Goal: Information Seeking & Learning: Learn about a topic

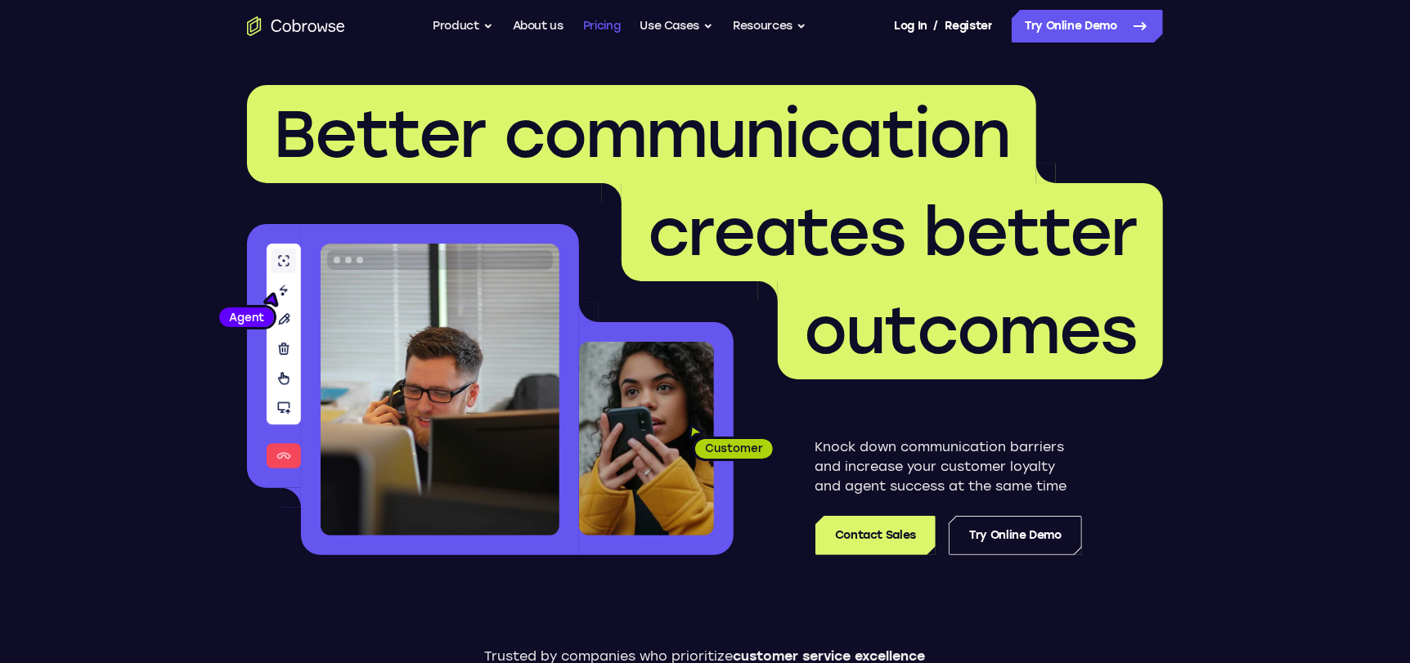
click at [593, 20] on link "Pricing" at bounding box center [602, 26] width 38 height 33
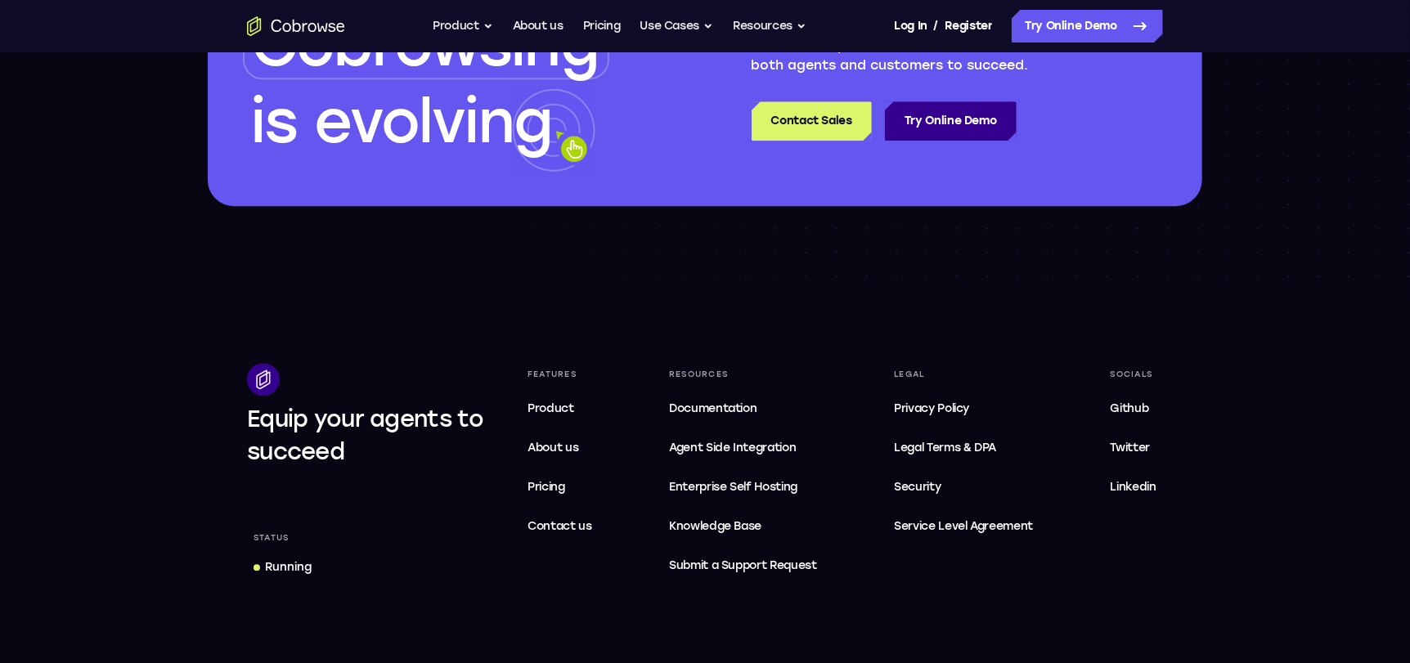
scroll to position [2617, 0]
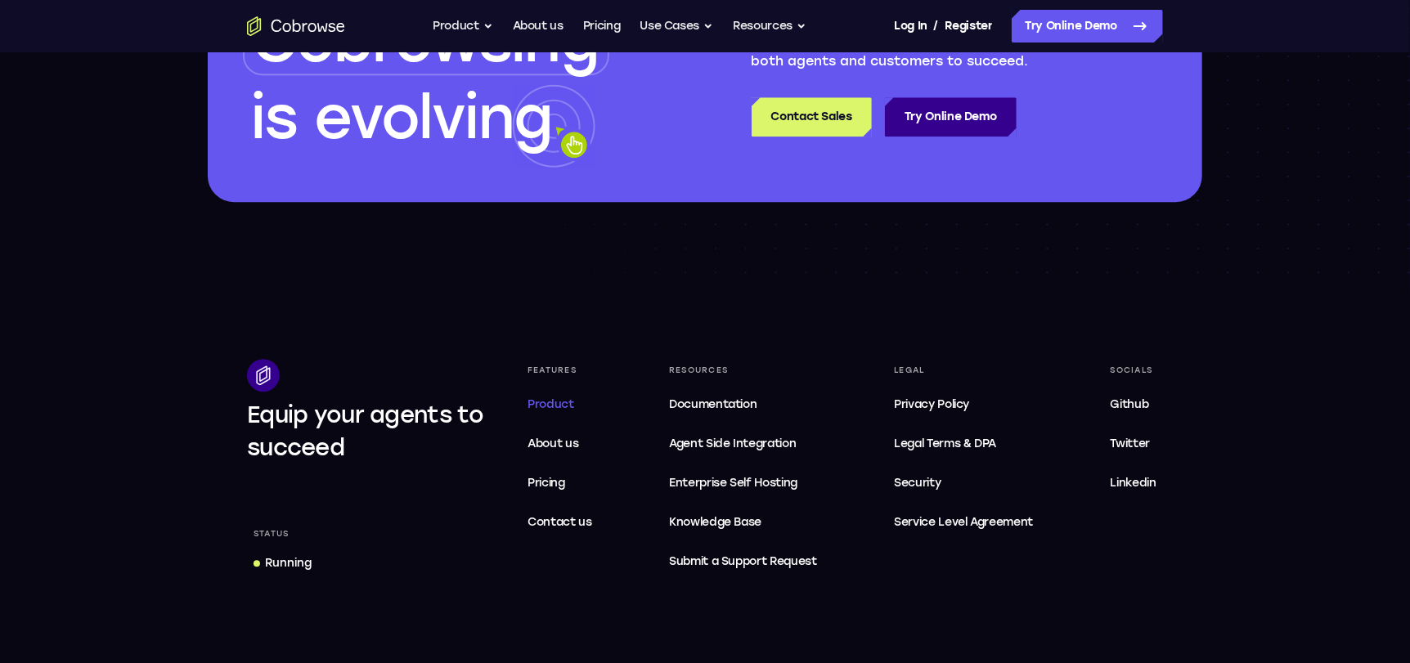
click at [572, 397] on span "Product" at bounding box center [550, 404] width 47 height 14
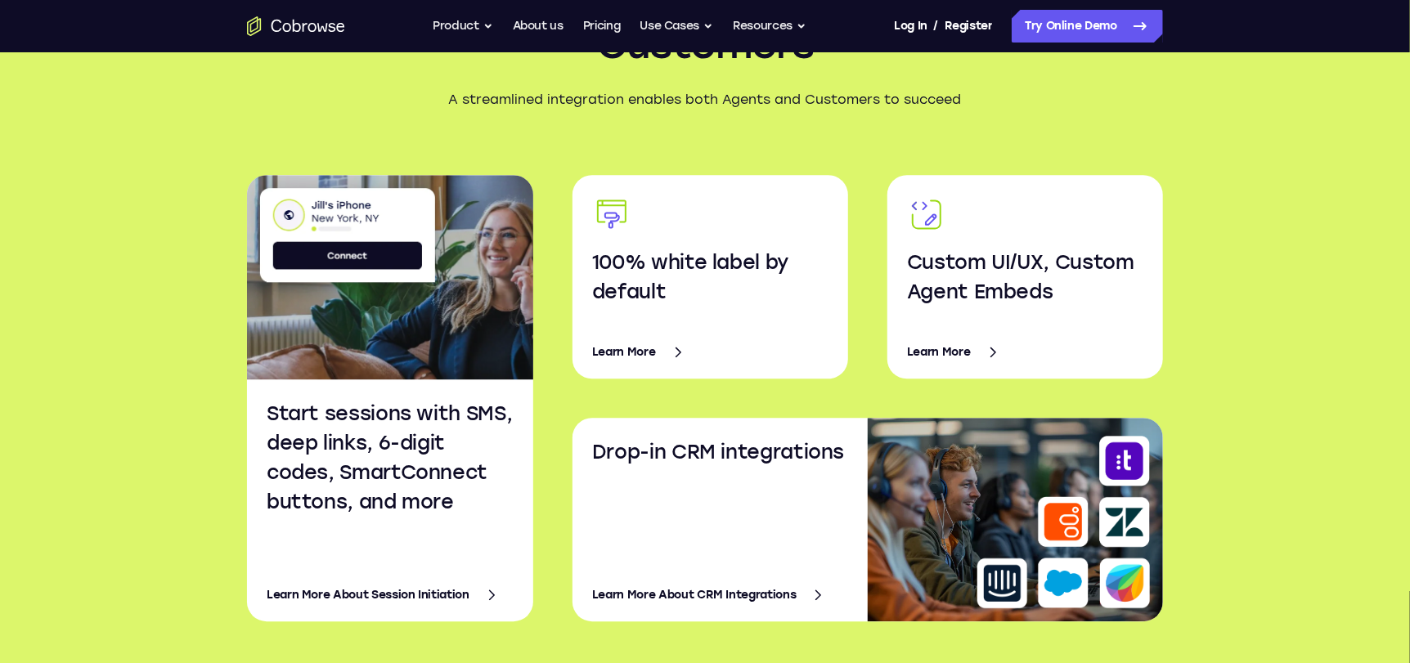
scroll to position [2526, 0]
click at [406, 594] on link "Learn More About Session Initiation" at bounding box center [390, 594] width 247 height 39
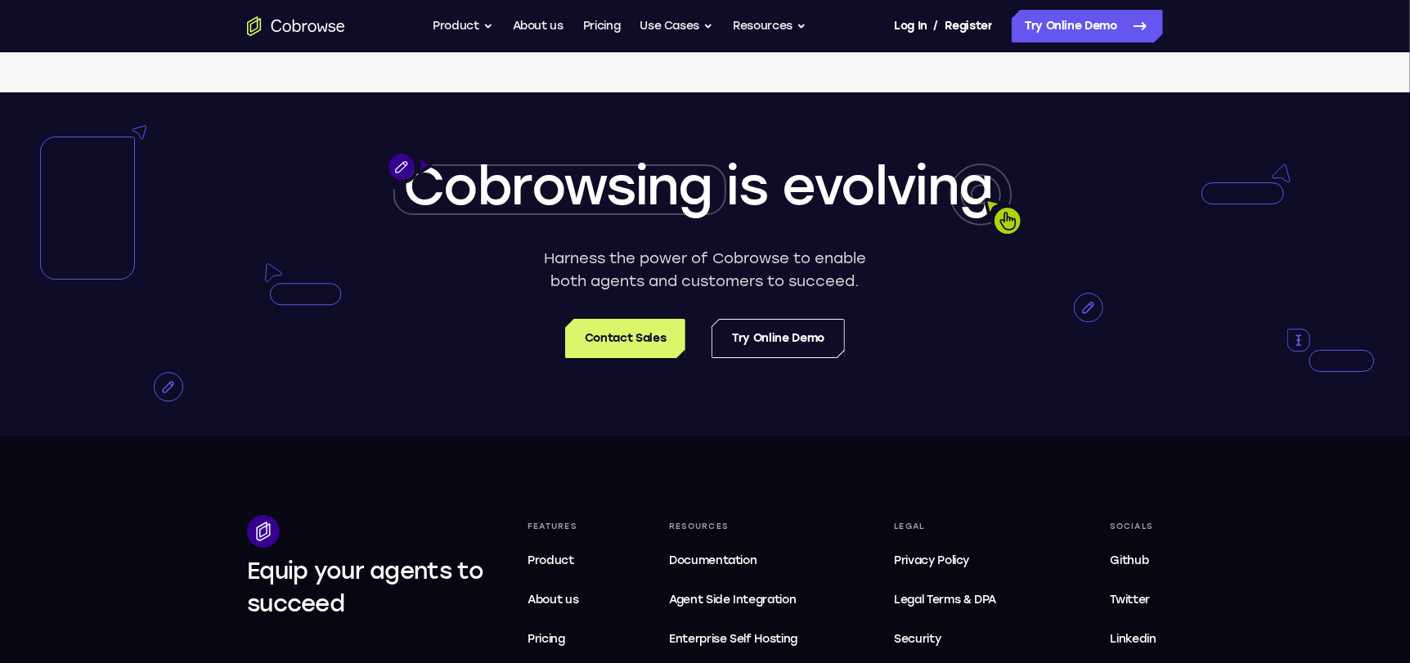
scroll to position [3222, 0]
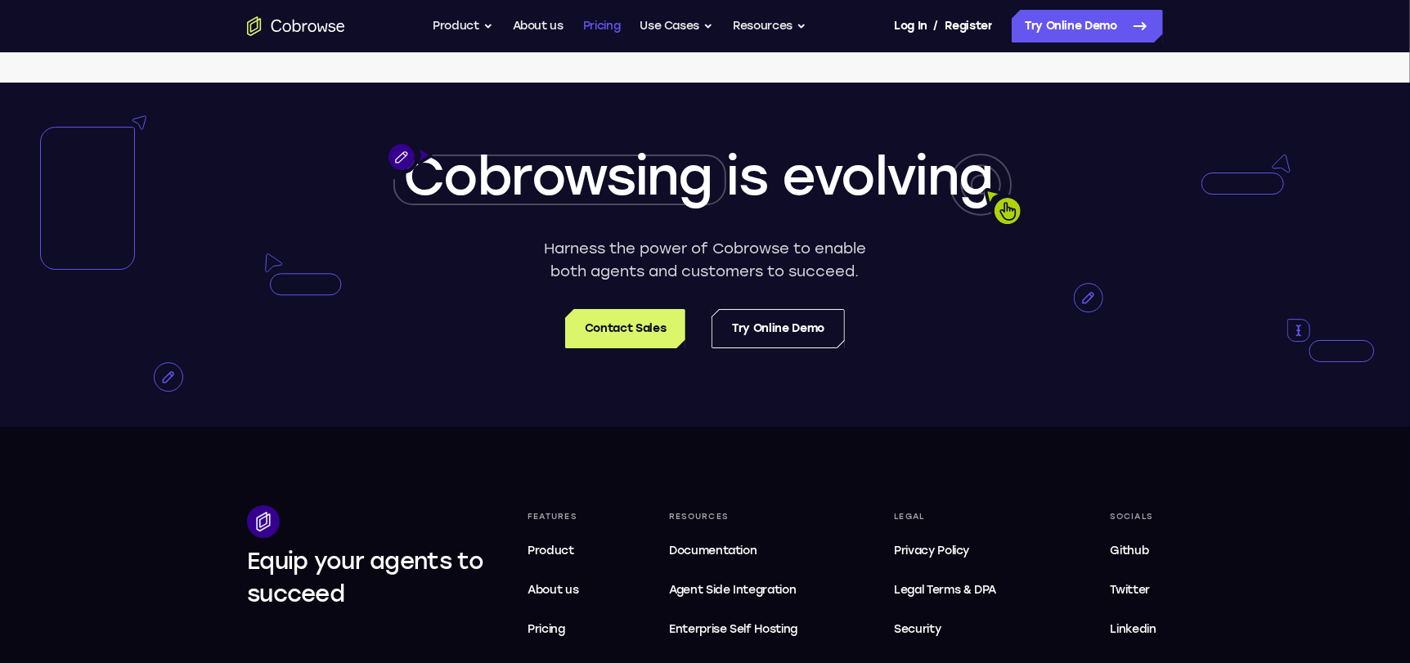
click at [612, 29] on link "Pricing" at bounding box center [602, 26] width 38 height 33
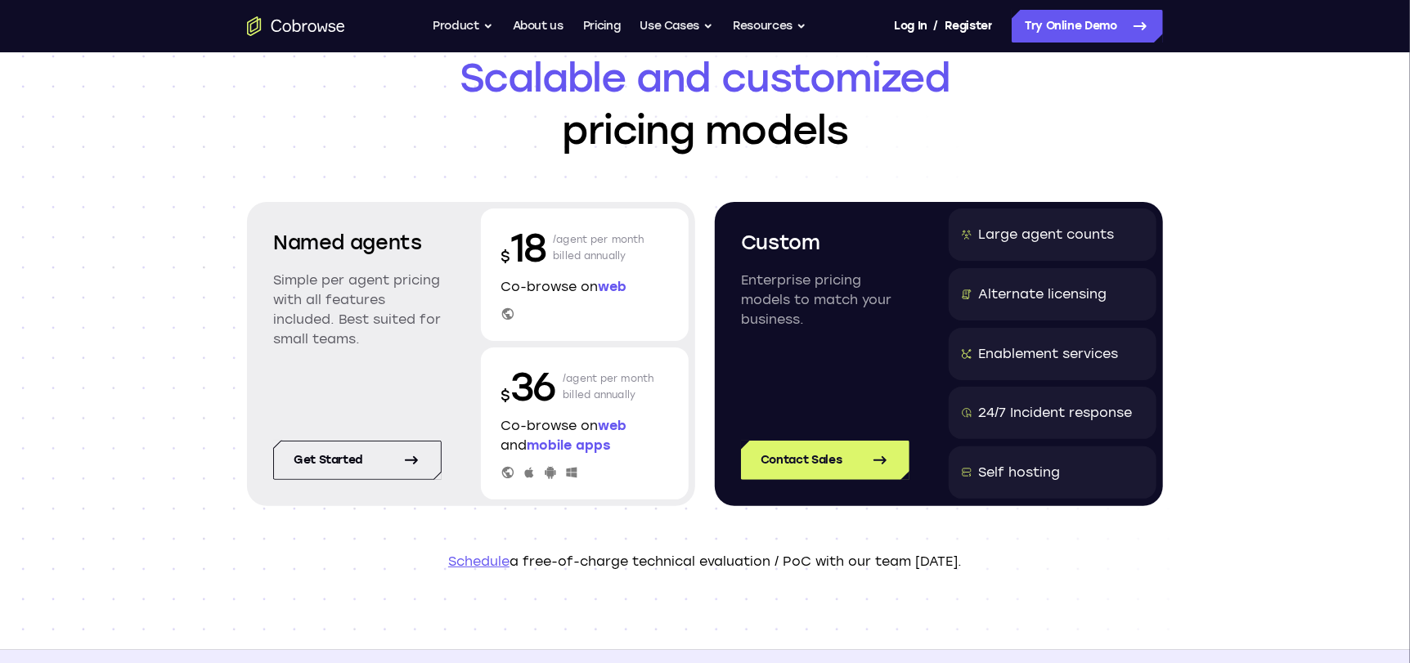
scroll to position [80, 0]
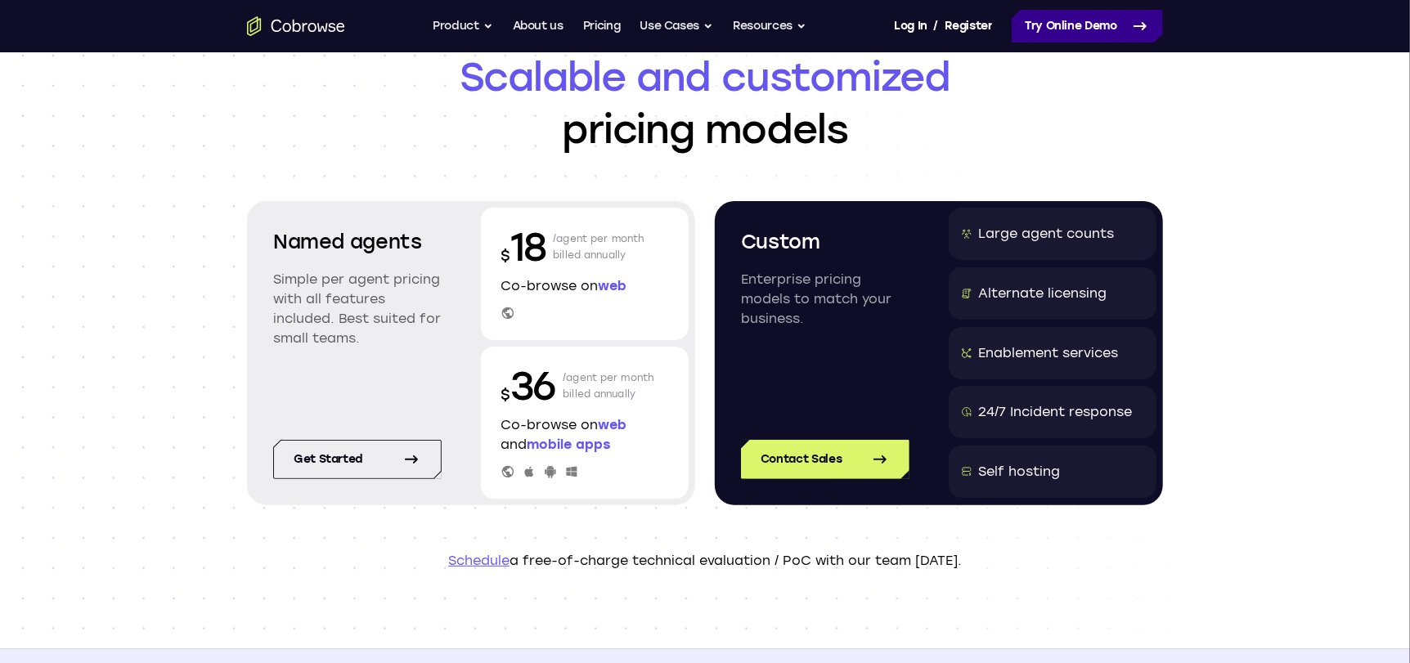
click at [1092, 24] on link "Try Online Demo" at bounding box center [1086, 26] width 151 height 33
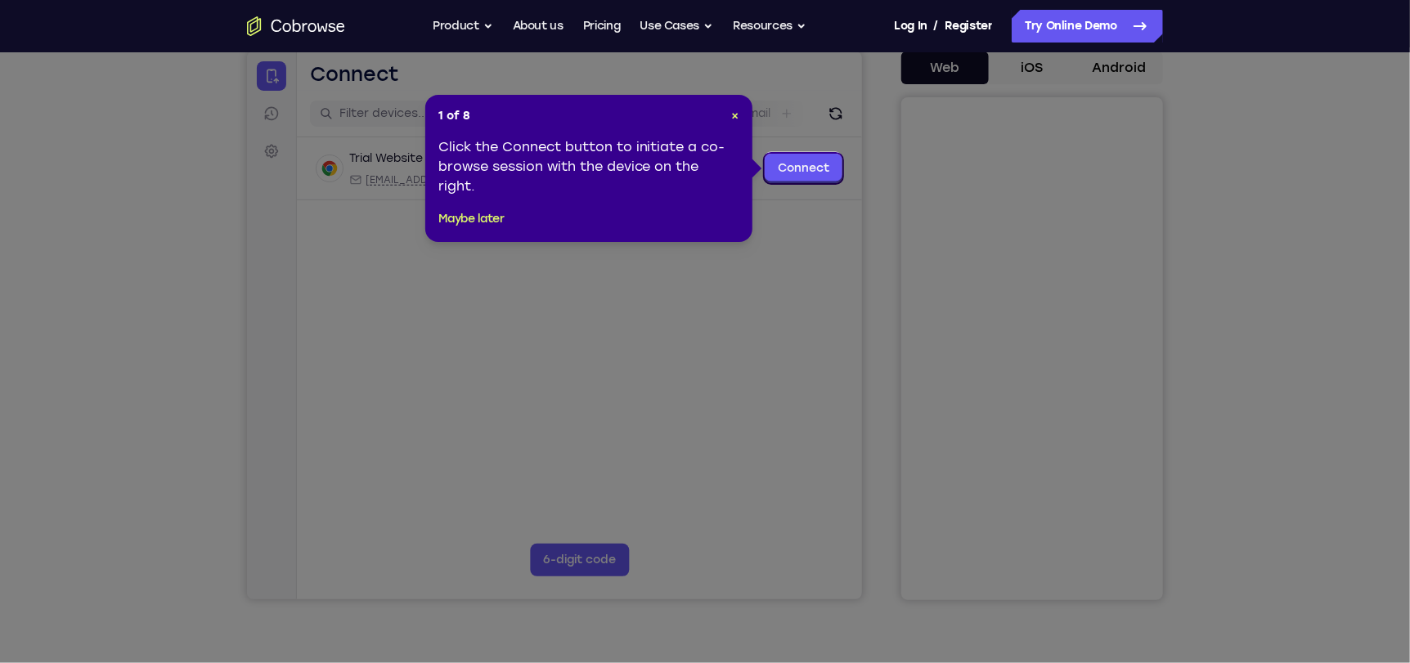
scroll to position [163, 0]
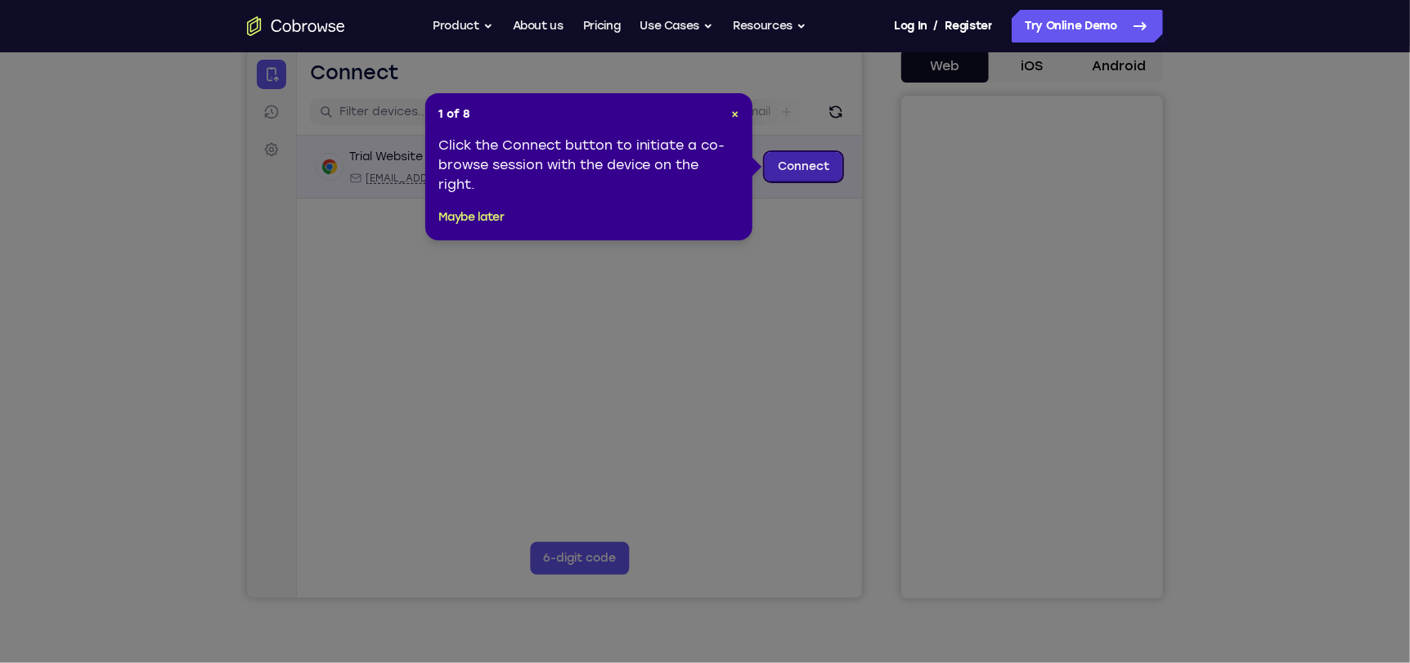
click at [810, 168] on link "Connect" at bounding box center [803, 165] width 78 height 29
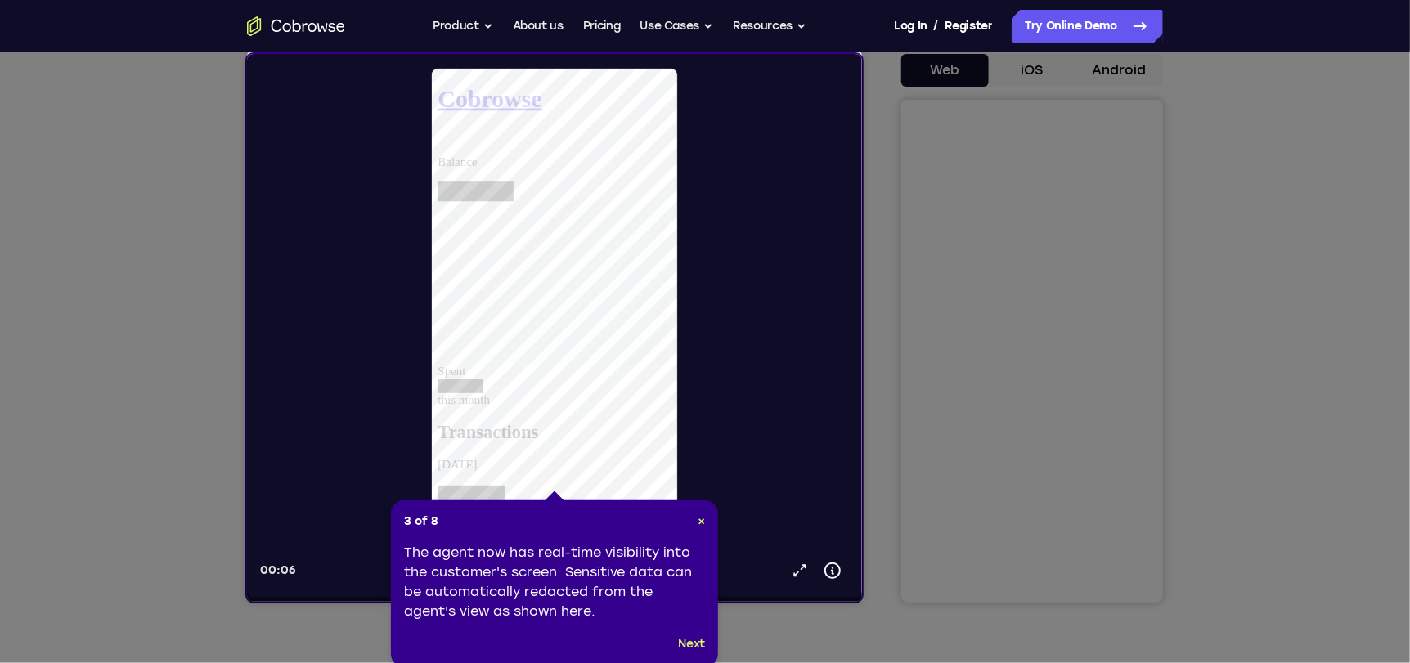
scroll to position [164, 0]
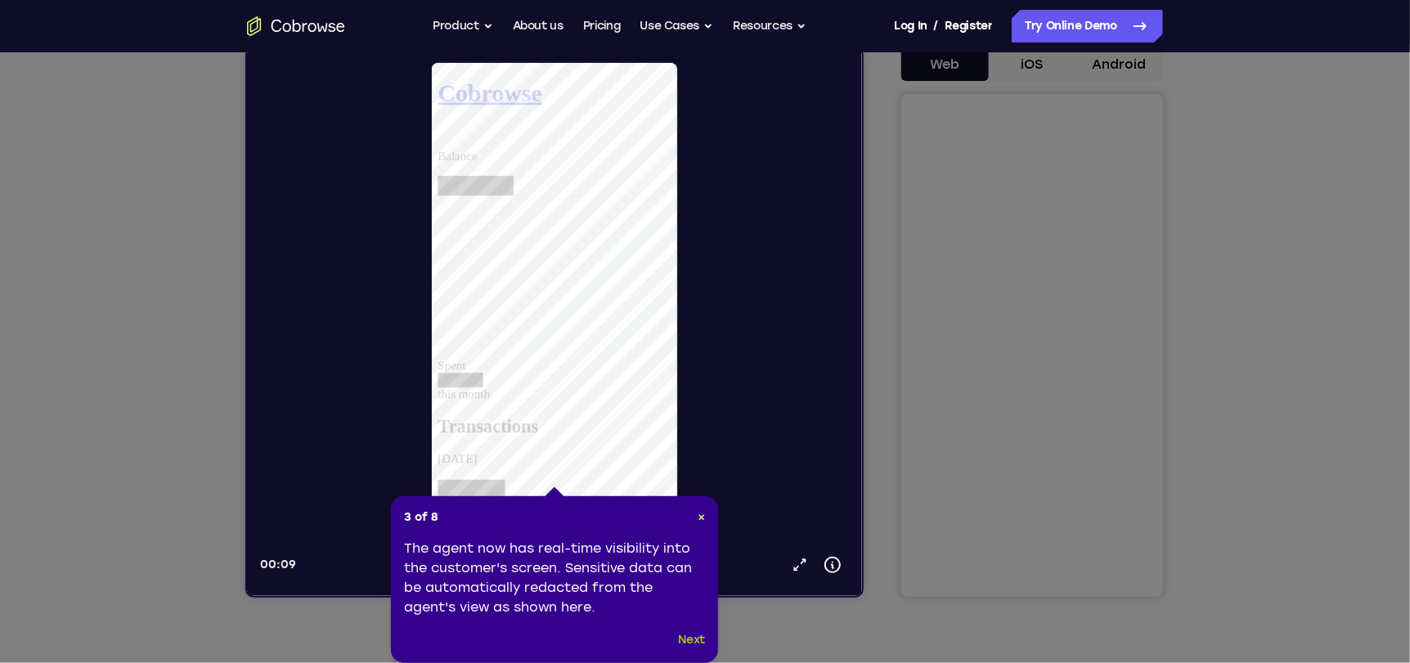
click at [702, 640] on button "Next" at bounding box center [692, 640] width 27 height 20
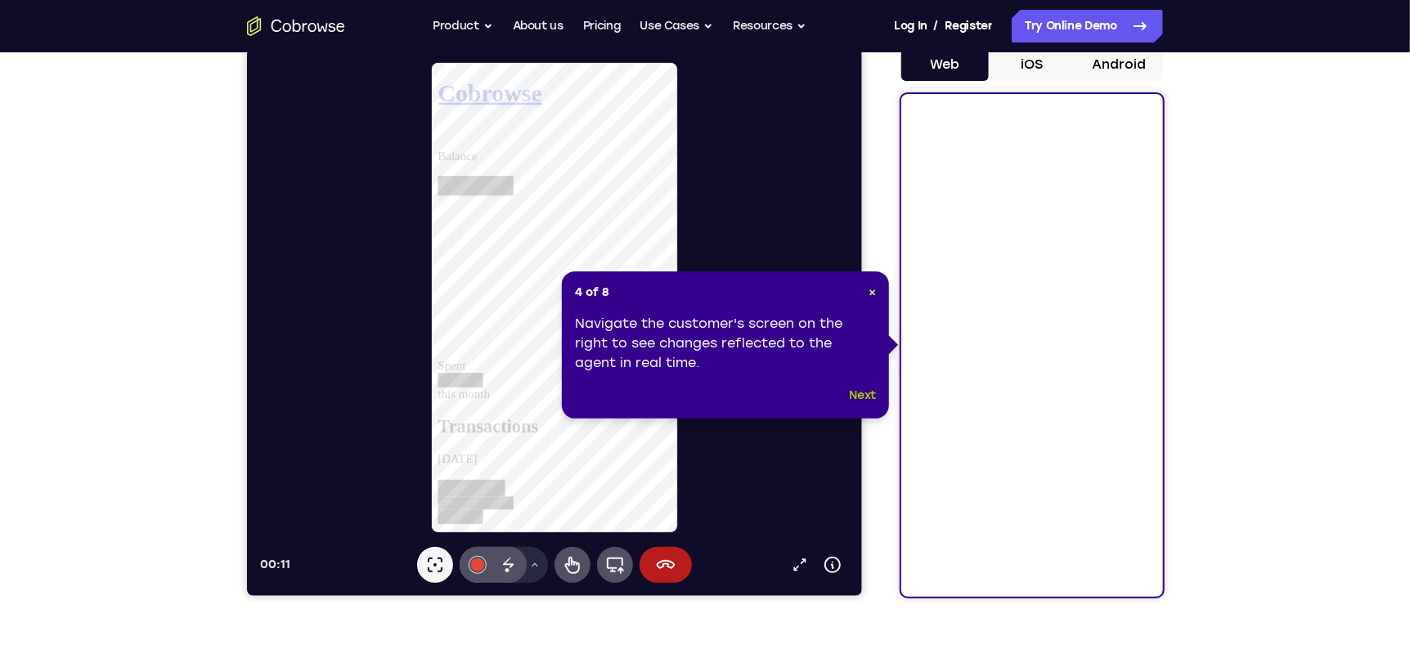
click at [863, 400] on button "Next" at bounding box center [863, 396] width 27 height 20
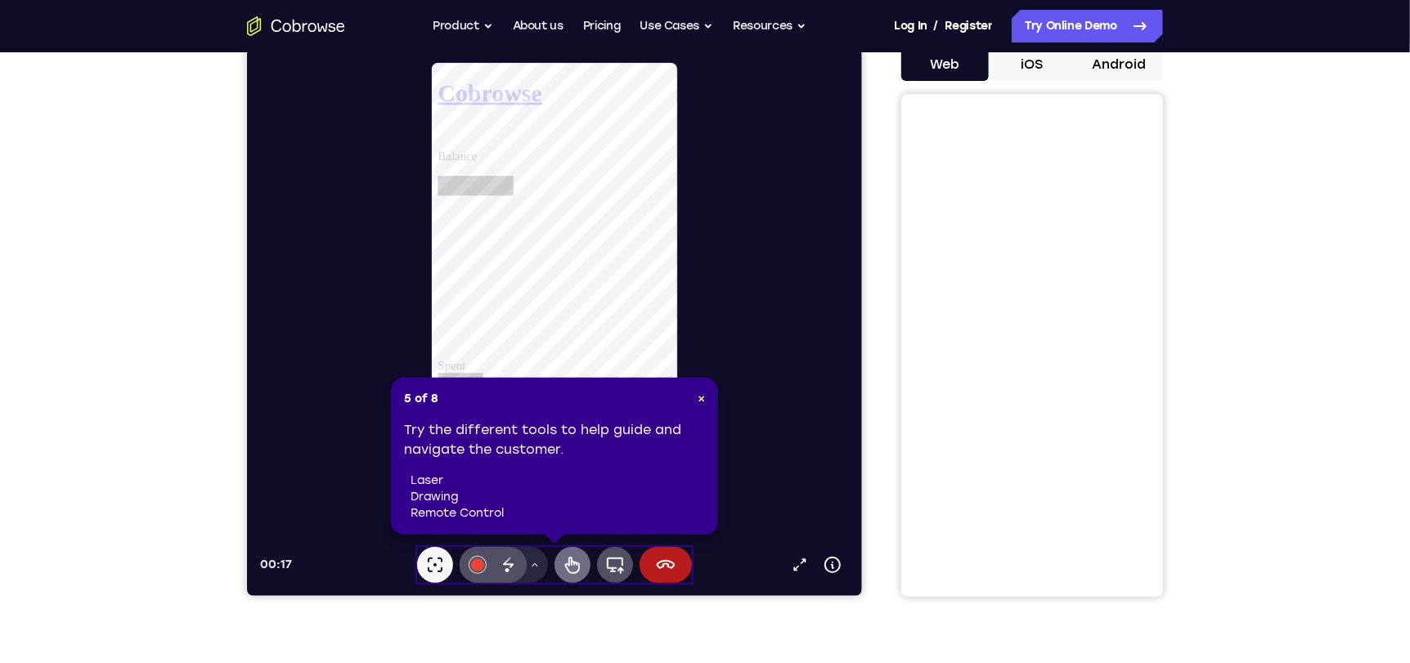
click at [569, 561] on icon at bounding box center [572, 564] width 20 height 20
click at [589, 441] on h2 "Transactions" at bounding box center [562, 452] width 249 height 22
click at [518, 561] on div "Disappearing ink" at bounding box center [508, 564] width 36 height 36
click at [503, 562] on icon at bounding box center [507, 562] width 11 height 11
click at [438, 573] on icon at bounding box center [434, 564] width 20 height 20
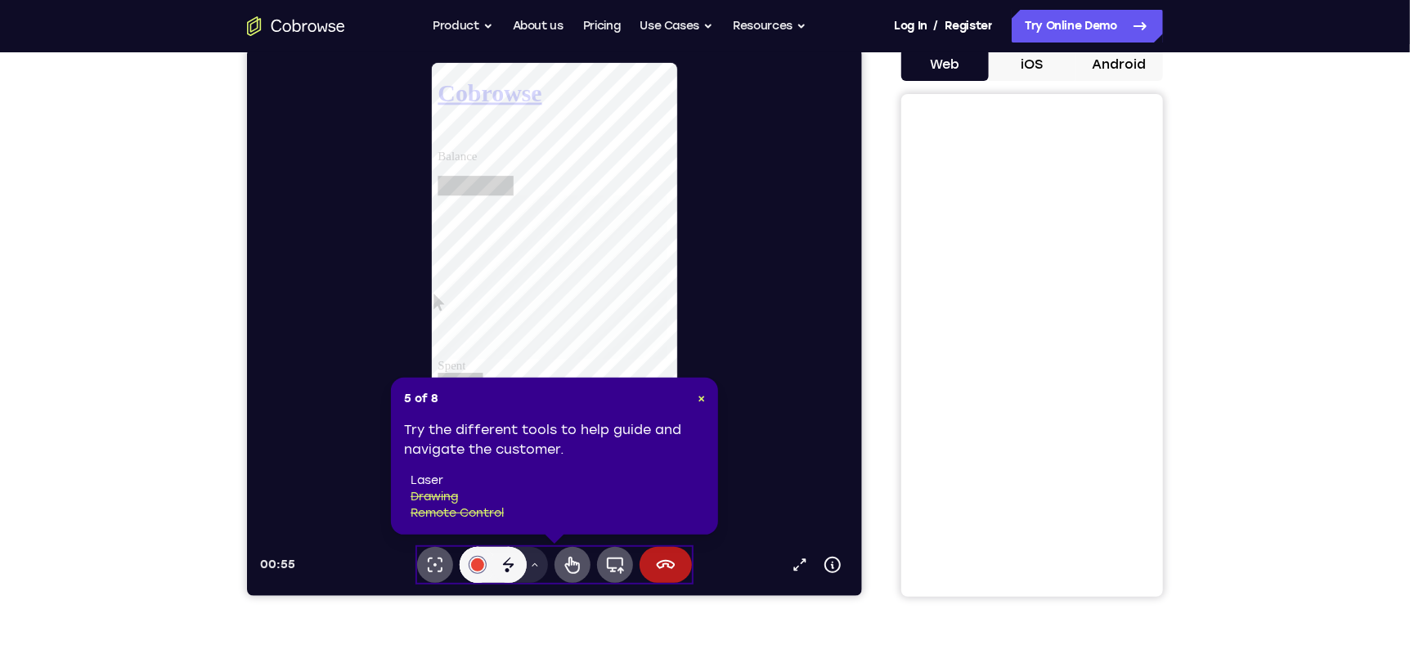
click at [421, 481] on li "laser" at bounding box center [557, 481] width 294 height 16
click at [476, 563] on div at bounding box center [476, 564] width 13 height 13
click at [479, 567] on div at bounding box center [476, 564] width 13 height 13
click at [433, 568] on icon at bounding box center [434, 564] width 20 height 20
click at [698, 397] on span "×" at bounding box center [700, 399] width 7 height 14
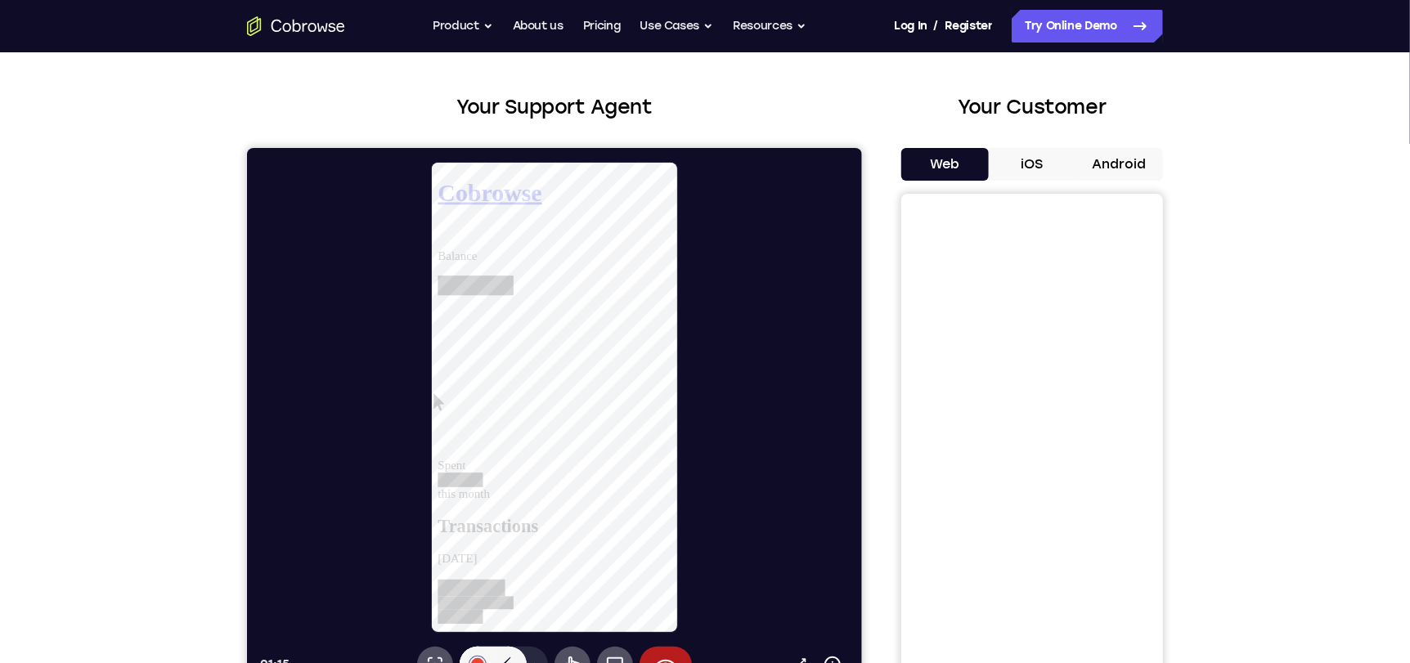
scroll to position [62, 0]
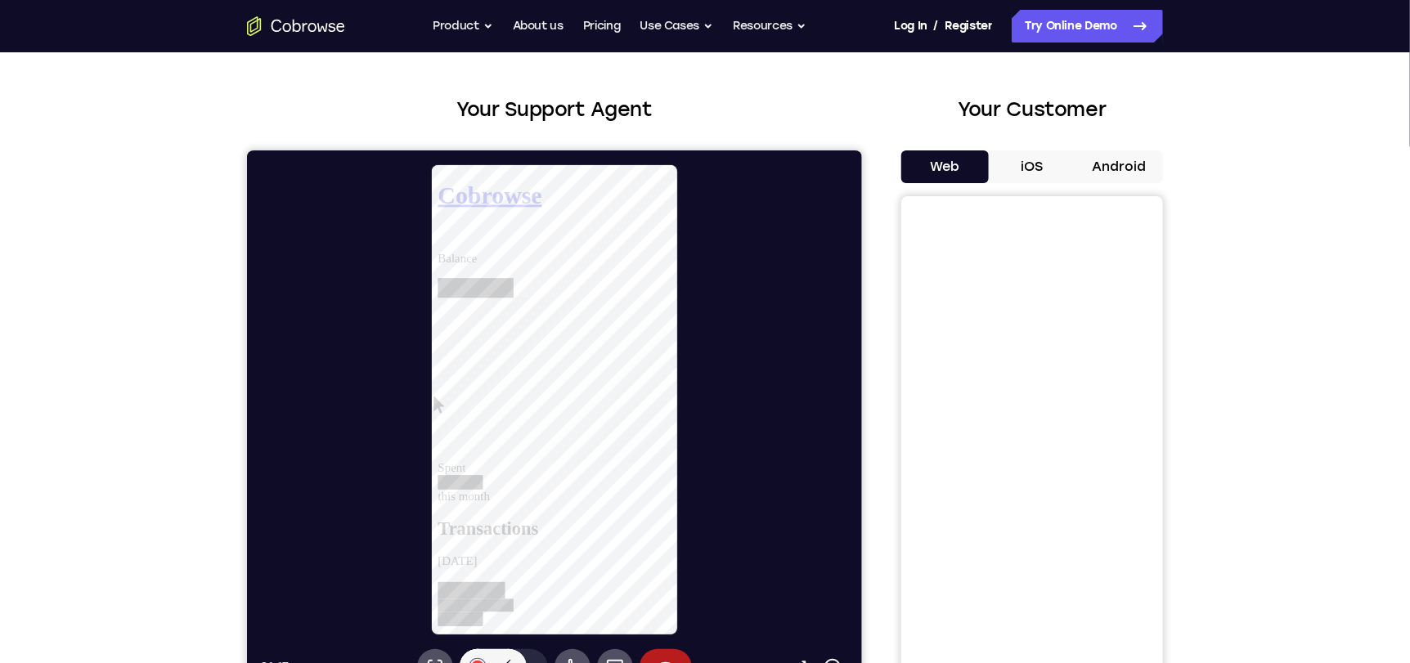
click at [1033, 161] on button "iOS" at bounding box center [1031, 166] width 87 height 33
click at [1133, 154] on button "Android" at bounding box center [1118, 166] width 87 height 33
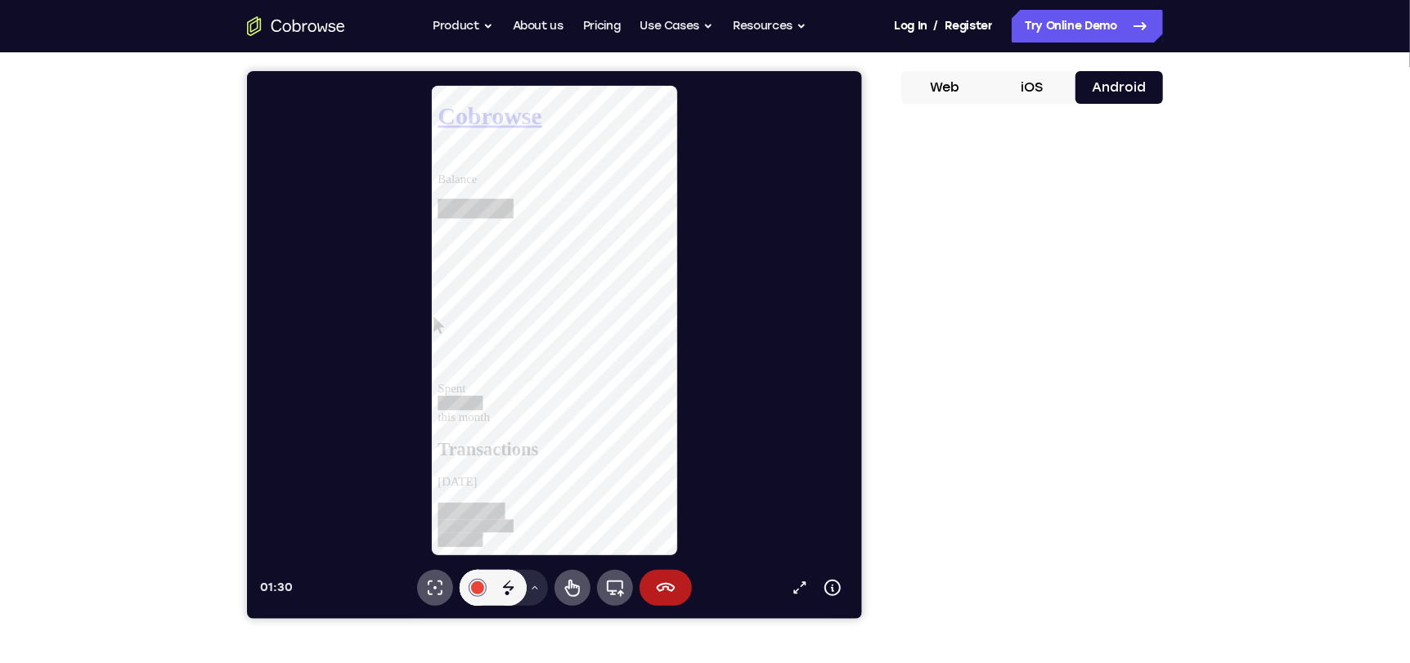
scroll to position [142, 0]
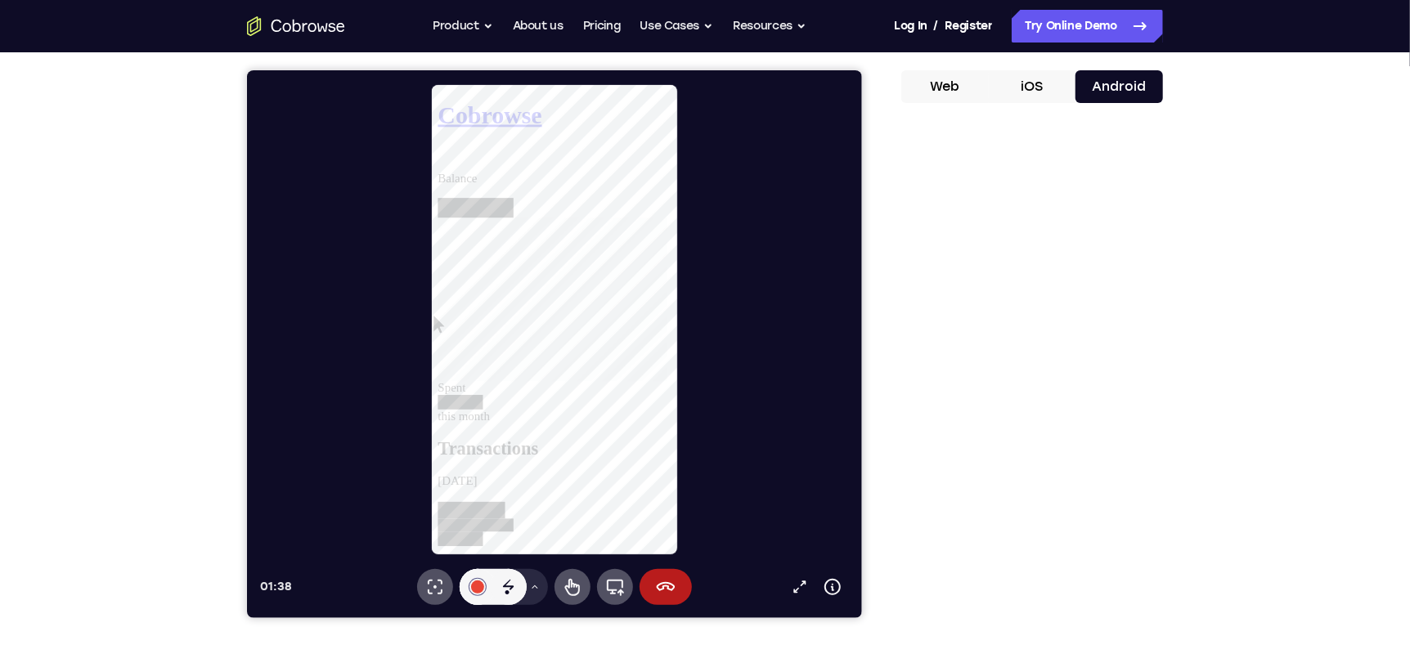
click at [713, 307] on div at bounding box center [560, 319] width 602 height 473
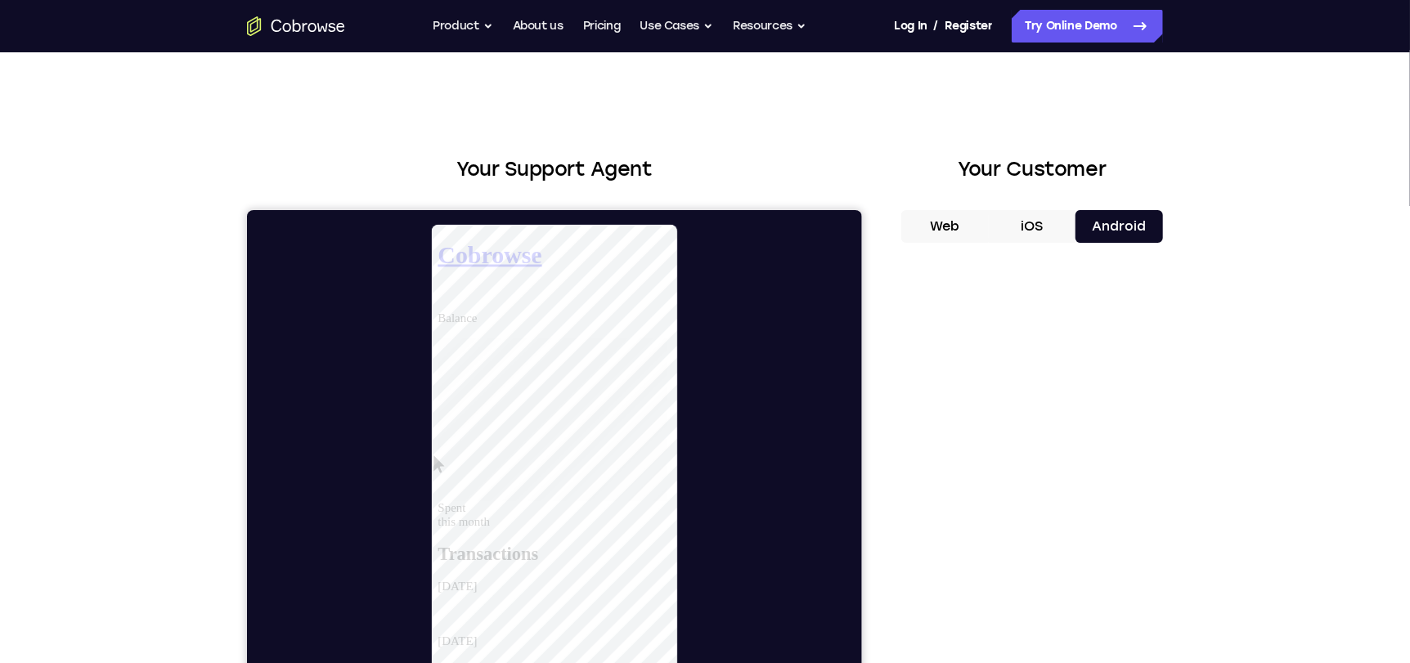
scroll to position [0, 0]
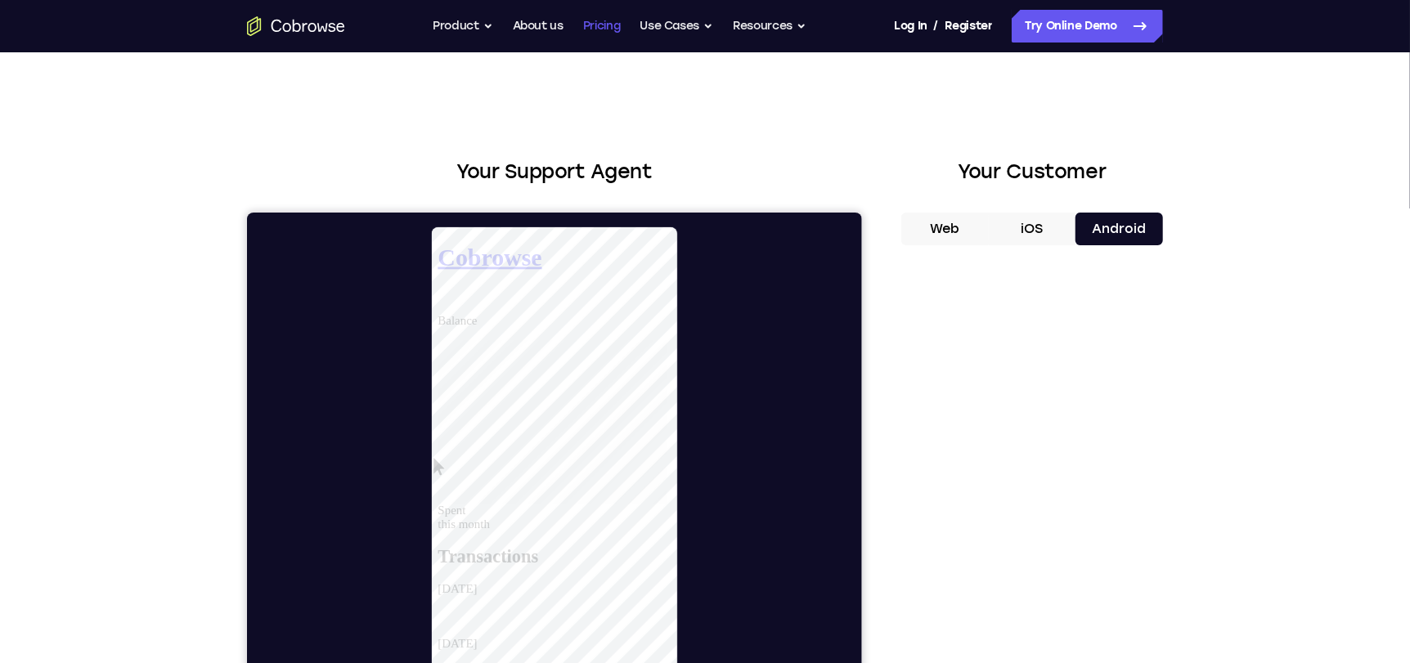
click at [591, 23] on link "Pricing" at bounding box center [602, 26] width 38 height 33
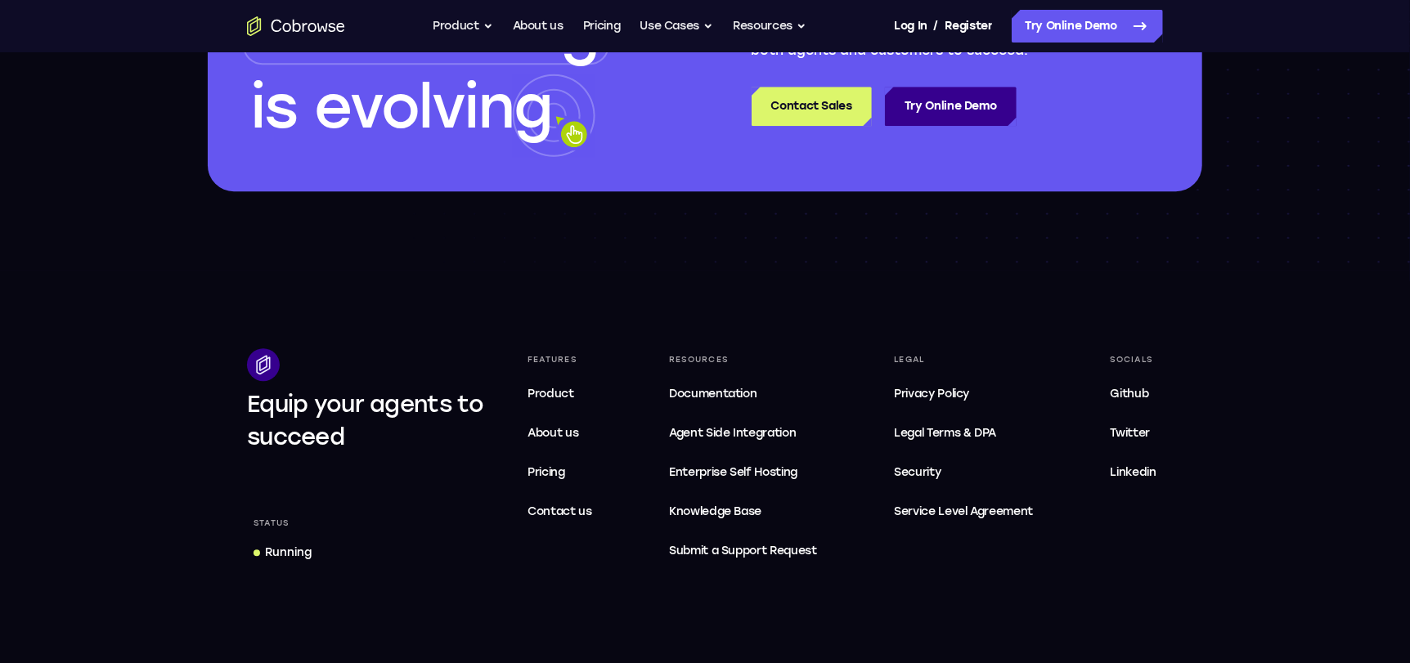
scroll to position [2629, 0]
click at [741, 387] on span "Documentation" at bounding box center [712, 393] width 87 height 14
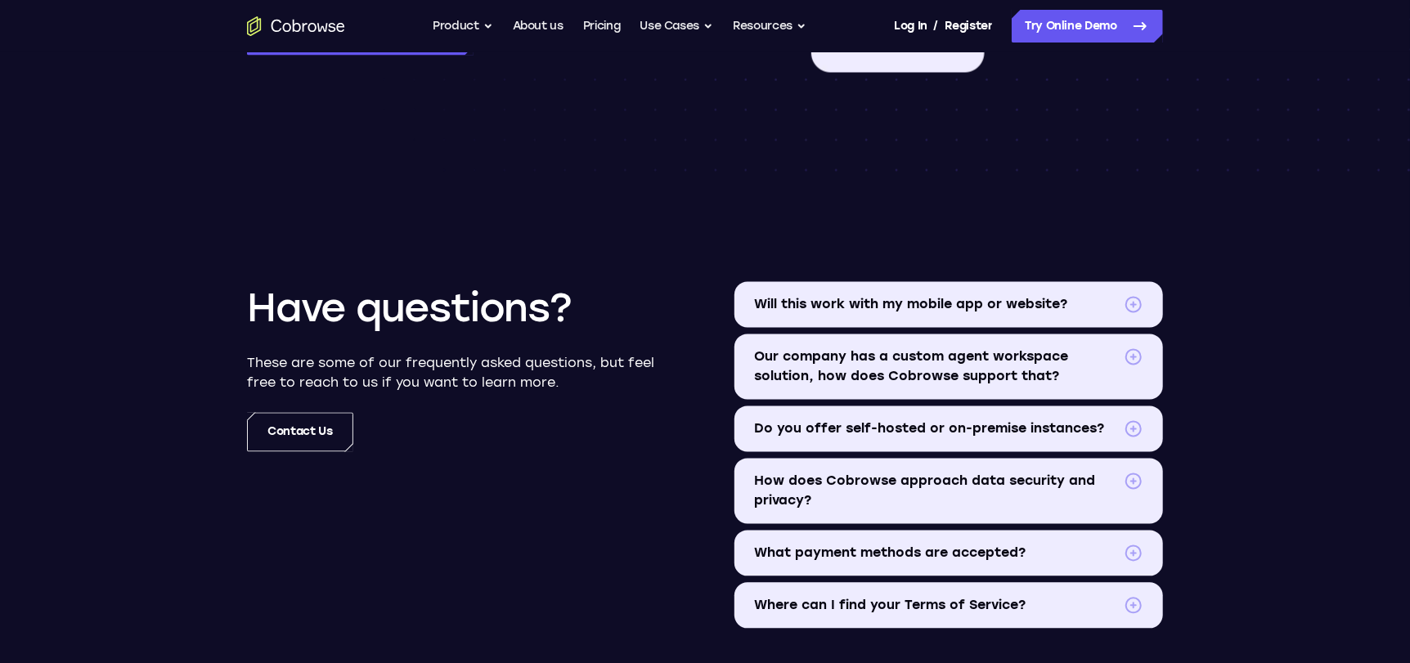
scroll to position [1768, 0]
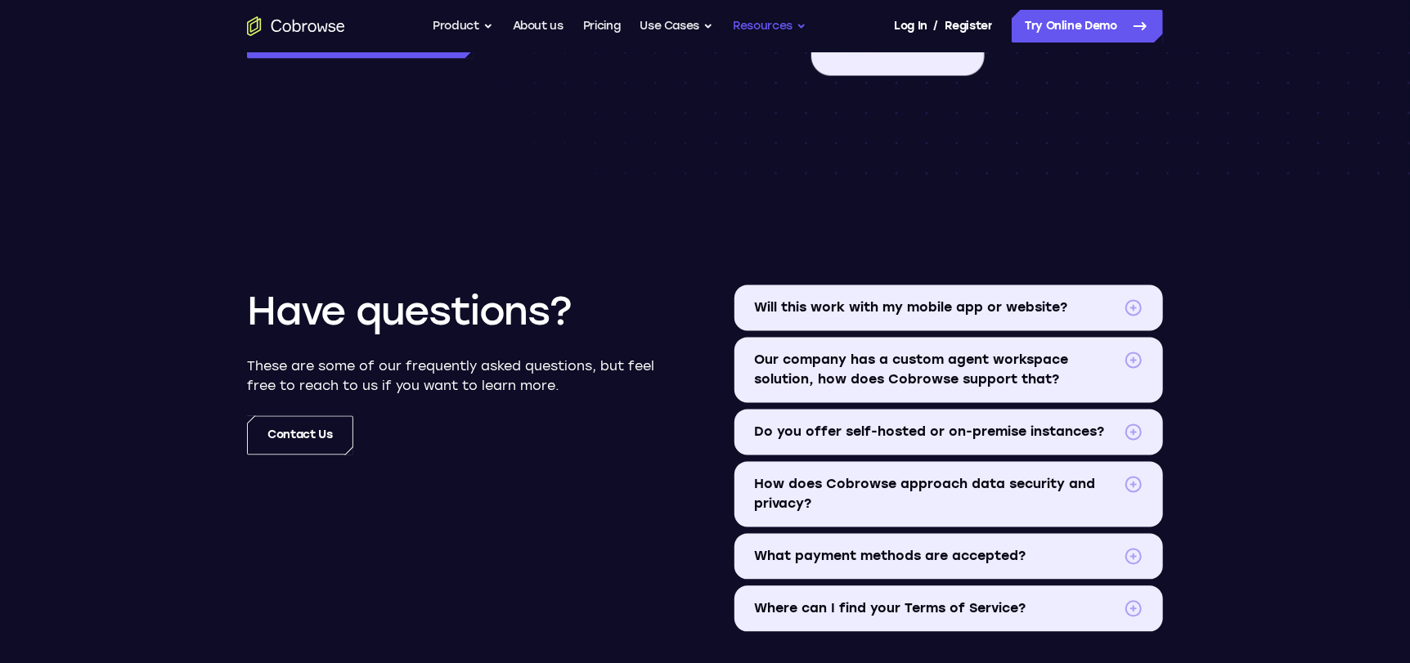
click at [778, 26] on button "Resources" at bounding box center [770, 26] width 74 height 33
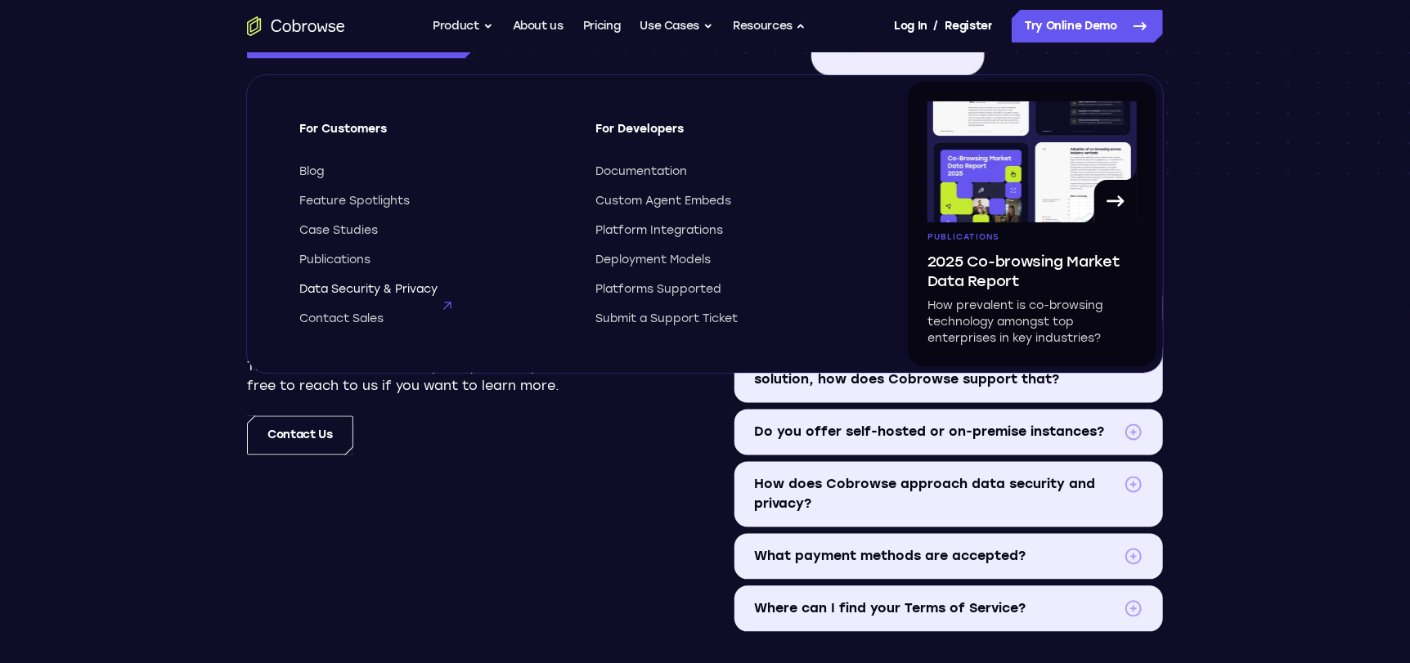
click at [370, 289] on span "Data Security & Privacy" at bounding box center [368, 289] width 138 height 16
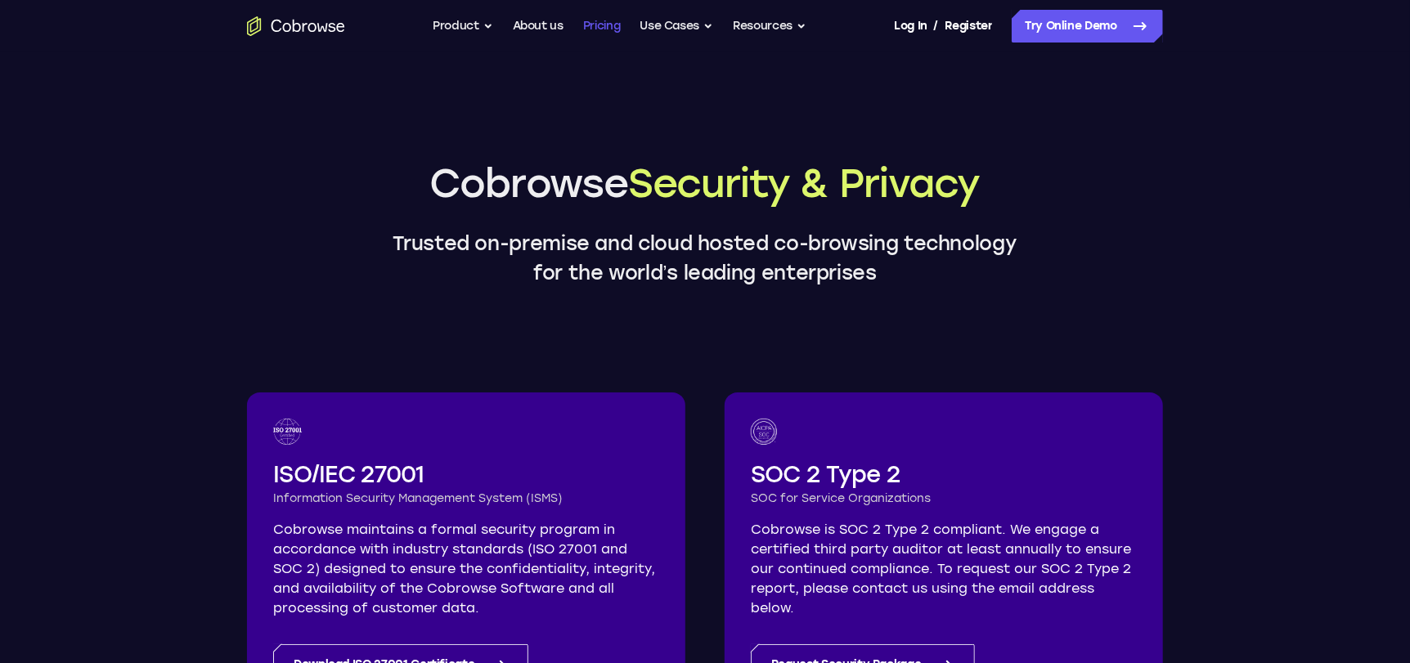
click at [587, 24] on link "Pricing" at bounding box center [602, 26] width 38 height 33
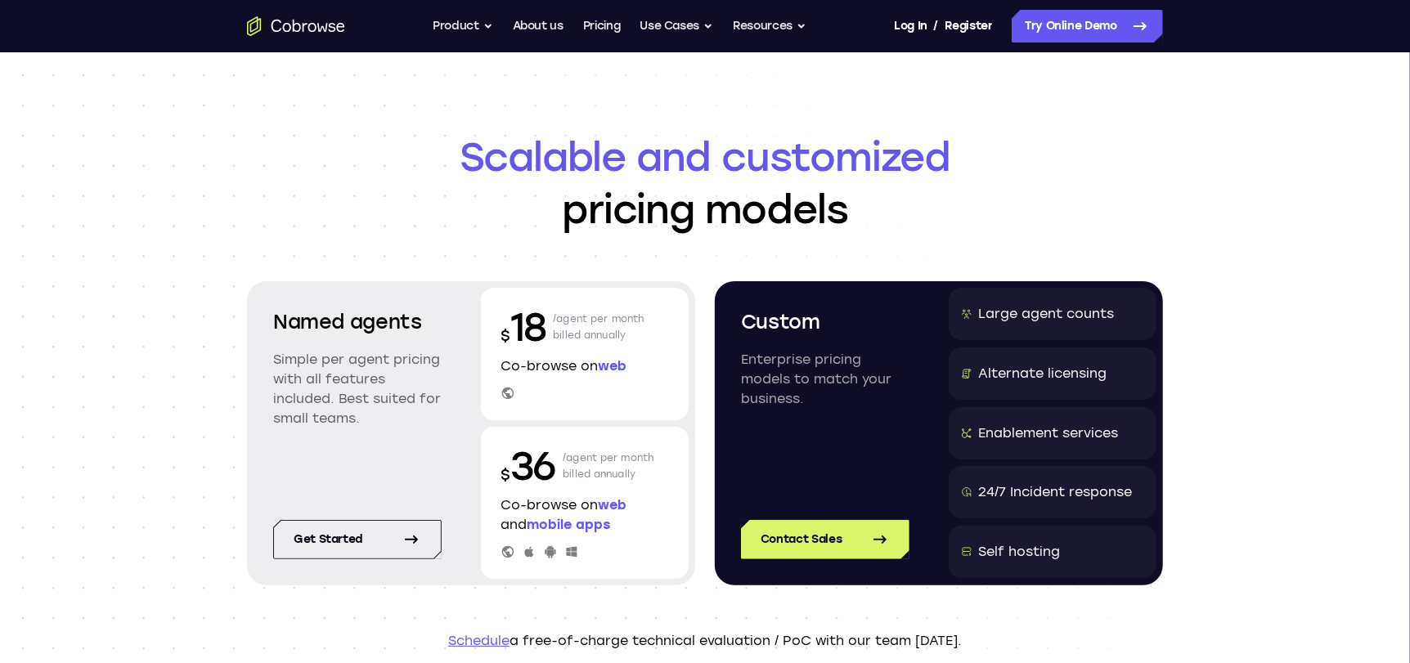
click at [608, 525] on span "mobile apps" at bounding box center [568, 525] width 83 height 16
